Goal: Information Seeking & Learning: Learn about a topic

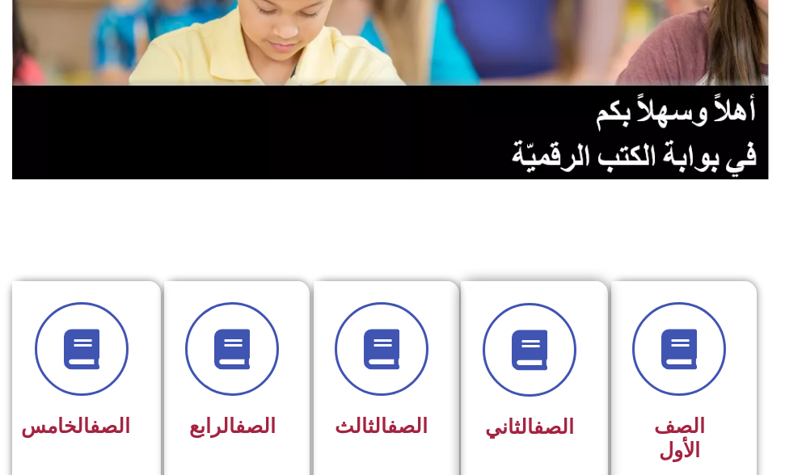
scroll to position [243, 0]
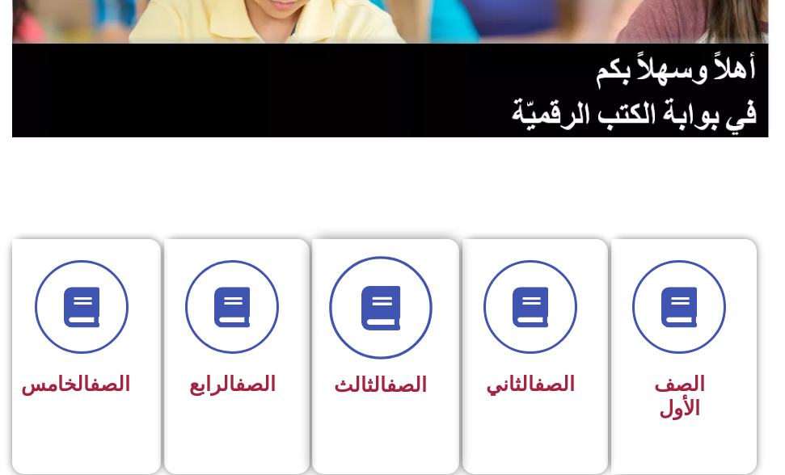
click at [399, 298] on icon at bounding box center [380, 307] width 44 height 44
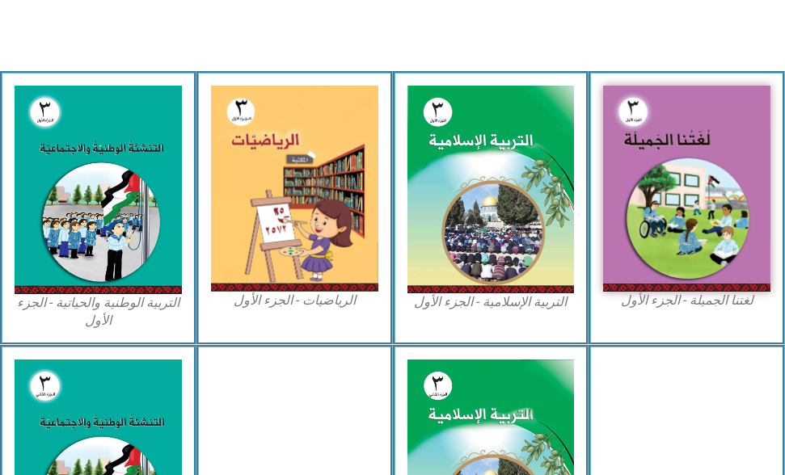
scroll to position [485, 0]
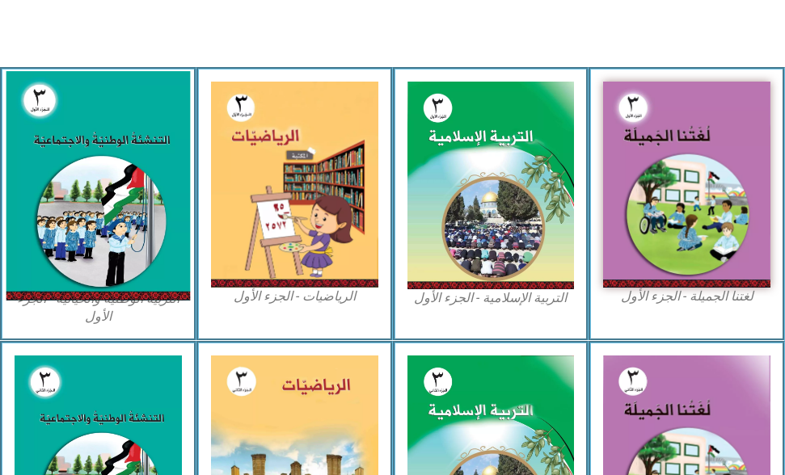
click at [87, 199] on img at bounding box center [98, 186] width 184 height 230
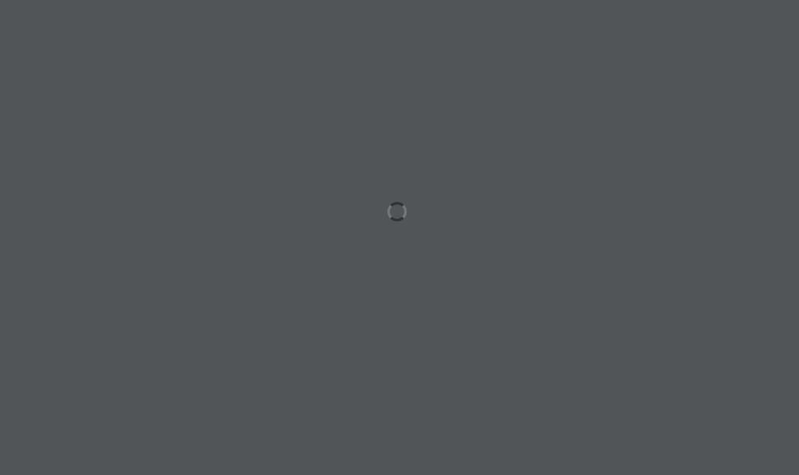
scroll to position [0, 50]
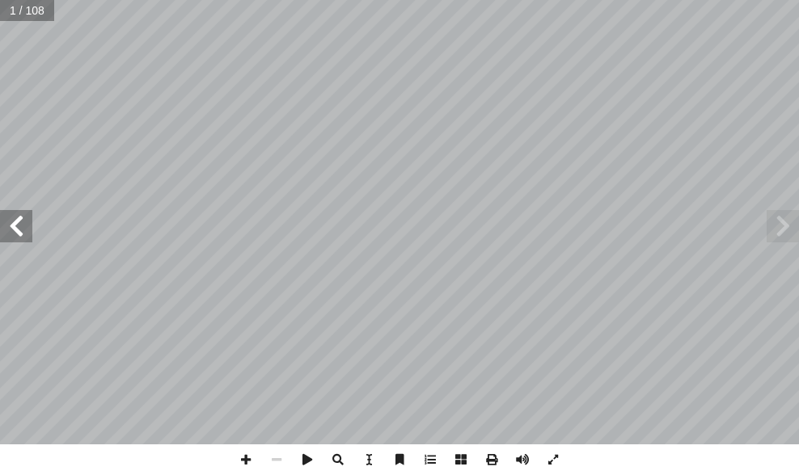
click at [24, 237] on span at bounding box center [16, 226] width 32 height 32
click at [24, 236] on span at bounding box center [16, 226] width 32 height 32
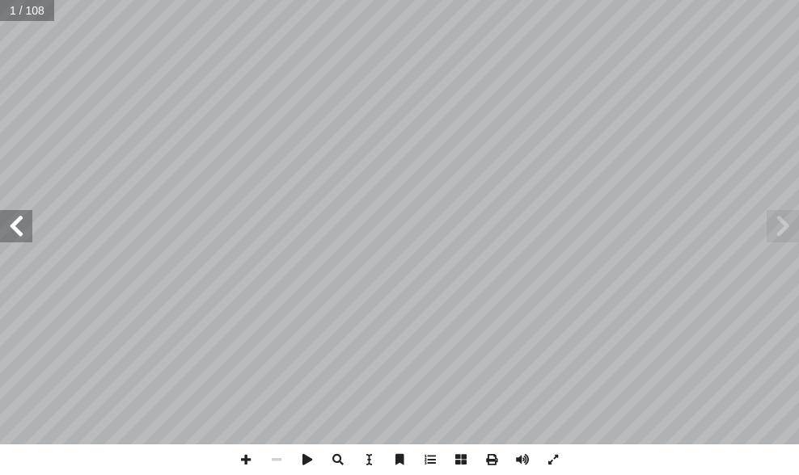
click at [24, 236] on span at bounding box center [16, 226] width 32 height 32
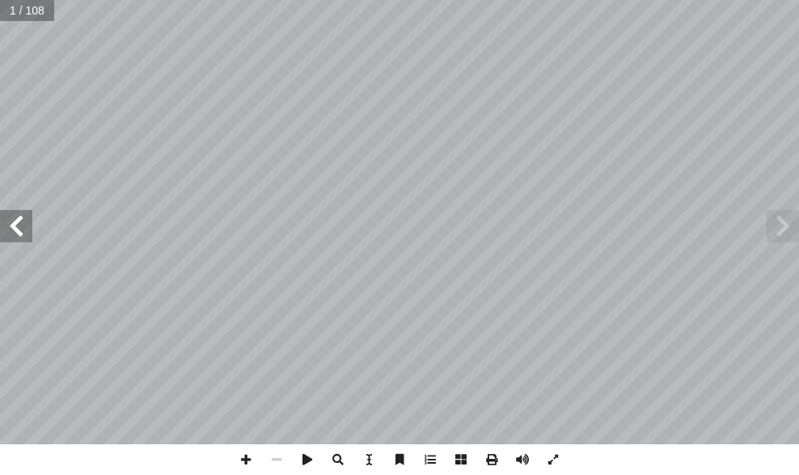
click at [24, 236] on span at bounding box center [16, 226] width 32 height 32
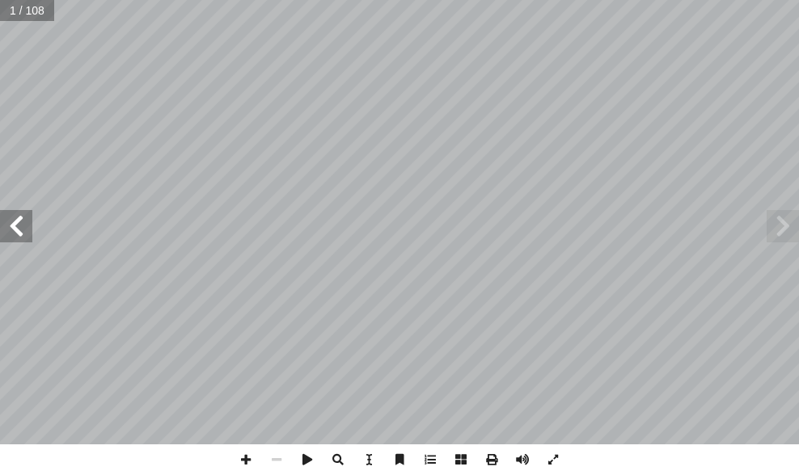
click at [24, 236] on span at bounding box center [16, 226] width 32 height 32
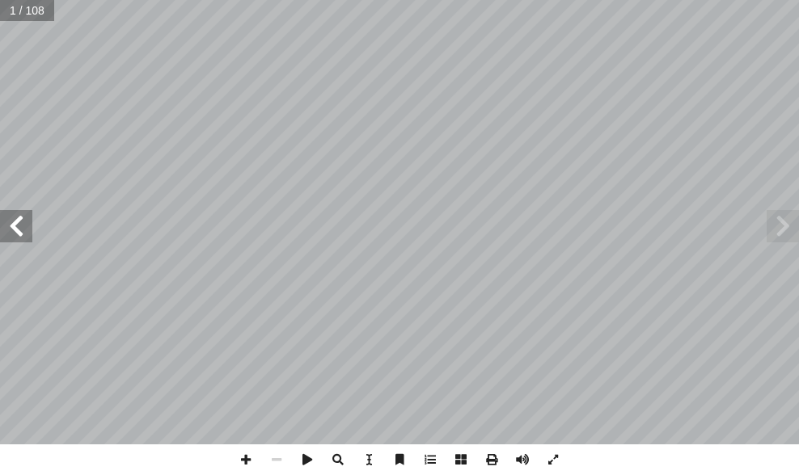
click at [24, 236] on span at bounding box center [16, 226] width 32 height 32
click at [24, 234] on span at bounding box center [16, 226] width 32 height 32
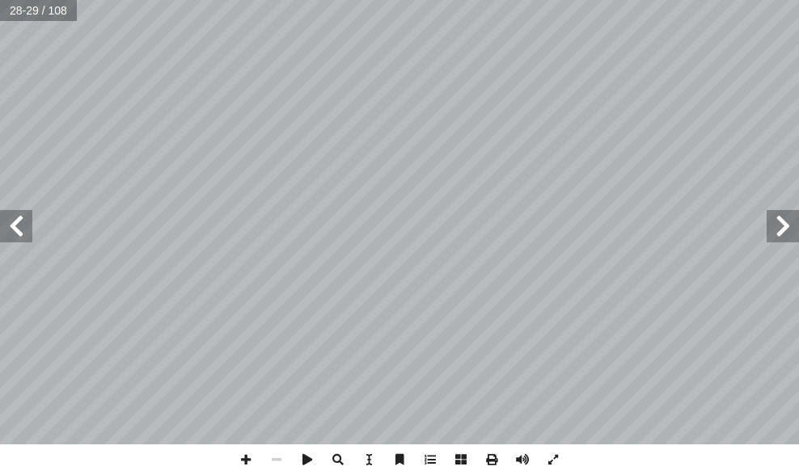
click at [17, 231] on span at bounding box center [16, 226] width 32 height 32
click at [243, 453] on span at bounding box center [245, 460] width 31 height 31
click at [483, 109] on html "الصفحة الرئيسية الصف الأول الصف الثاني الصف الثالث الصف الرابع الصف الخامس الصف…" at bounding box center [399, 54] width 799 height 109
click at [28, 233] on span at bounding box center [16, 226] width 32 height 32
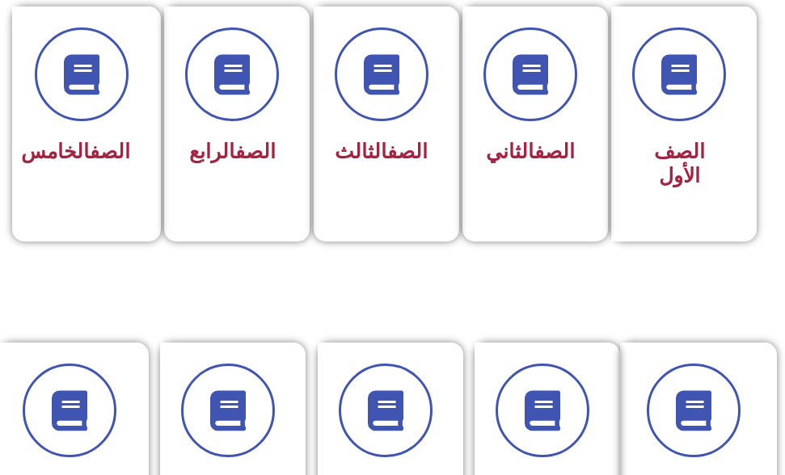
scroll to position [485, 0]
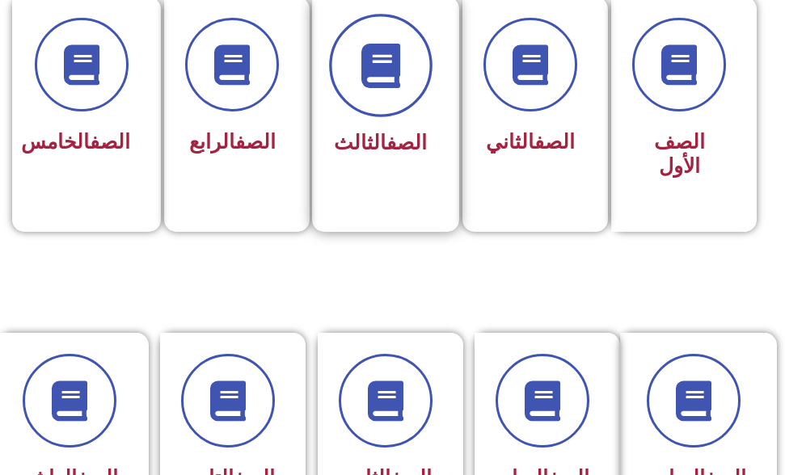
click at [360, 105] on span at bounding box center [380, 65] width 103 height 103
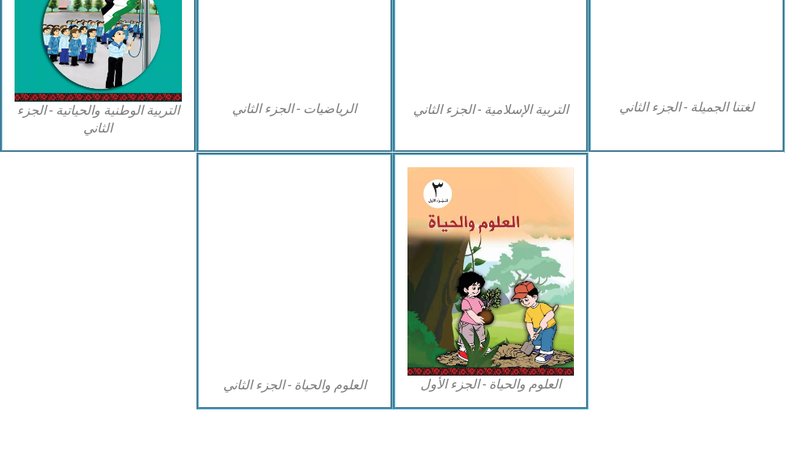
scroll to position [950, 0]
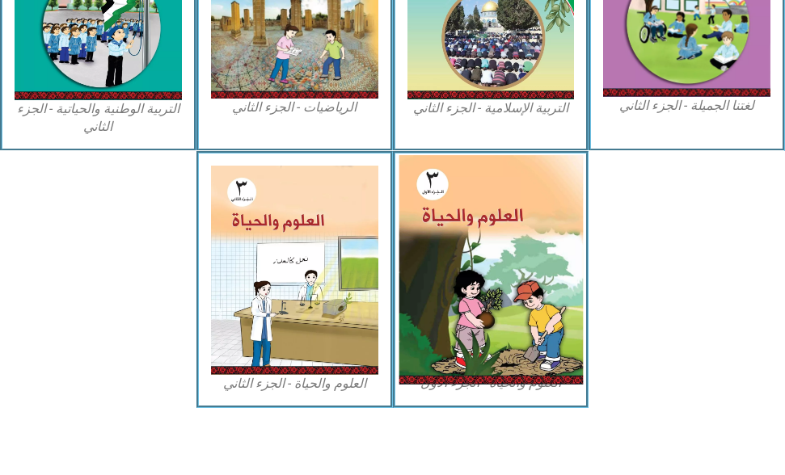
click at [538, 287] on img at bounding box center [491, 270] width 184 height 230
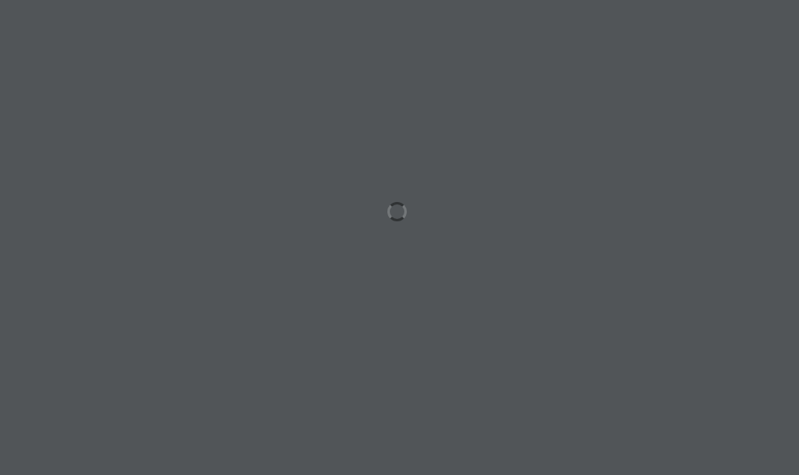
scroll to position [0, 50]
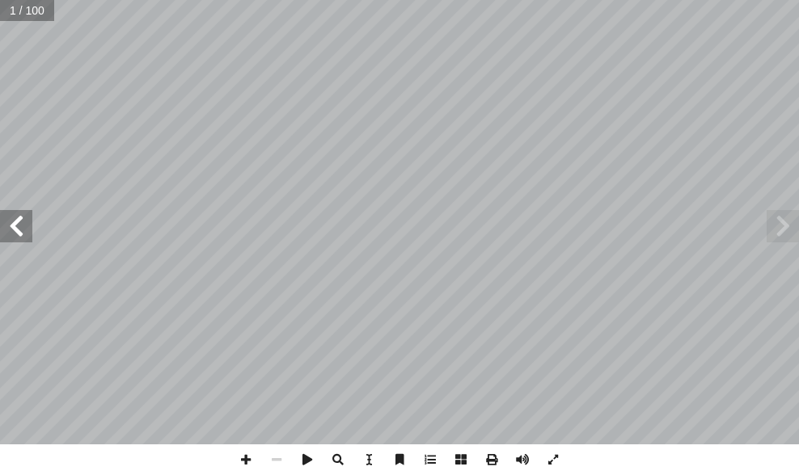
click at [25, 225] on span at bounding box center [16, 226] width 32 height 32
click at [11, 218] on span at bounding box center [16, 226] width 32 height 32
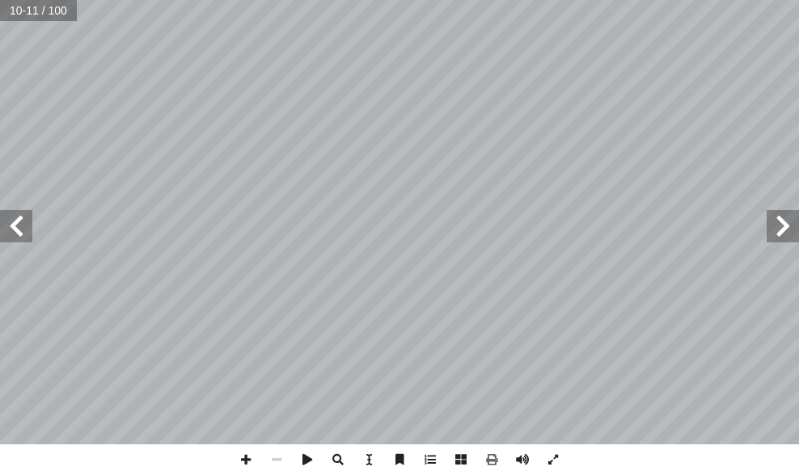
click at [11, 218] on span at bounding box center [16, 226] width 32 height 32
click at [21, 229] on span at bounding box center [16, 226] width 32 height 32
click at [234, 448] on span at bounding box center [245, 460] width 31 height 31
click at [245, 464] on span at bounding box center [245, 460] width 31 height 31
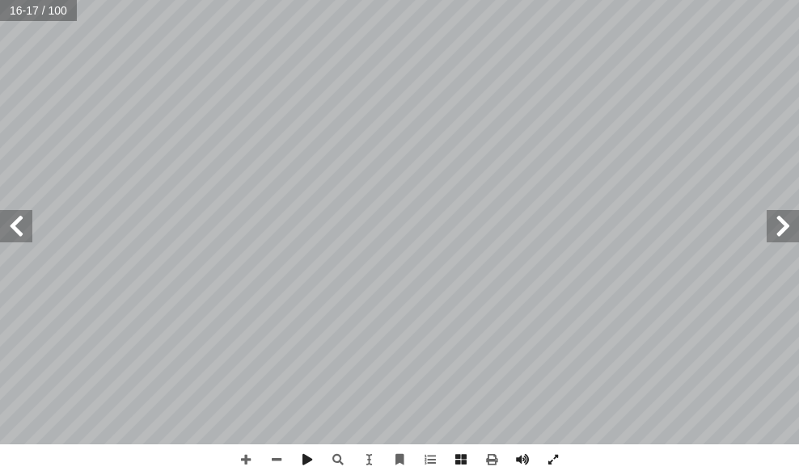
click at [11, 226] on span at bounding box center [16, 226] width 32 height 32
click at [791, 221] on span at bounding box center [782, 226] width 32 height 32
click at [11, 230] on span at bounding box center [16, 226] width 32 height 32
